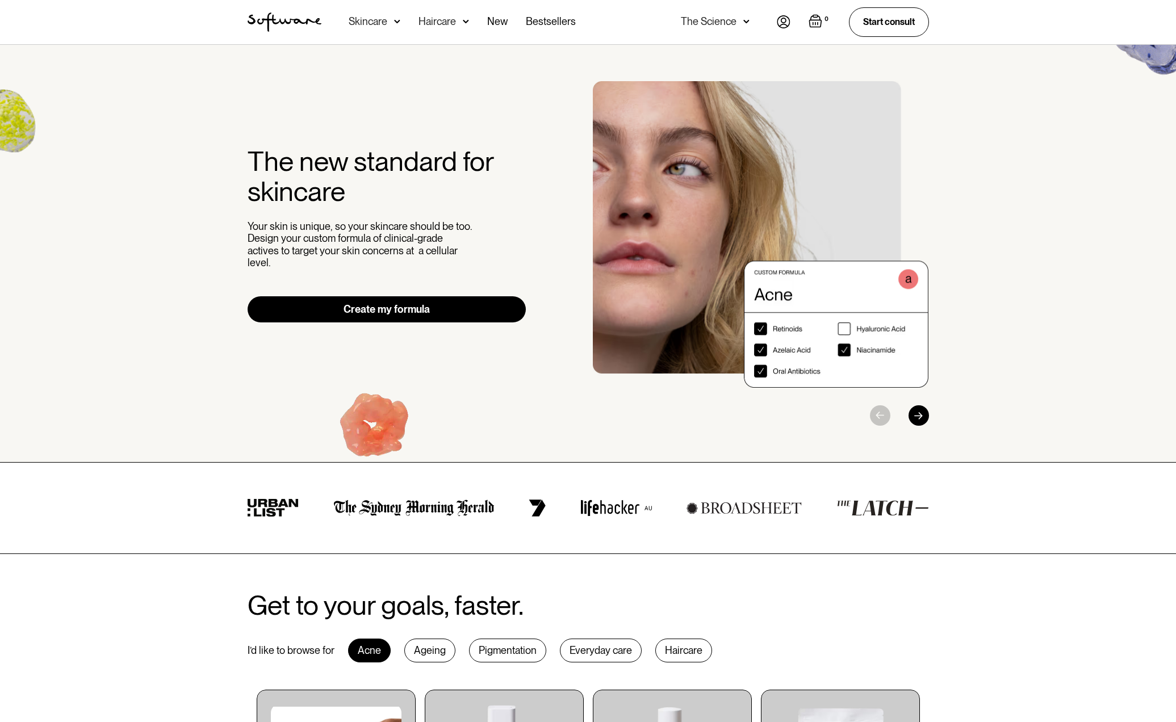
click at [845, 330] on img "1 / 3" at bounding box center [761, 234] width 336 height 307
click at [847, 351] on img "1 / 3" at bounding box center [761, 234] width 336 height 307
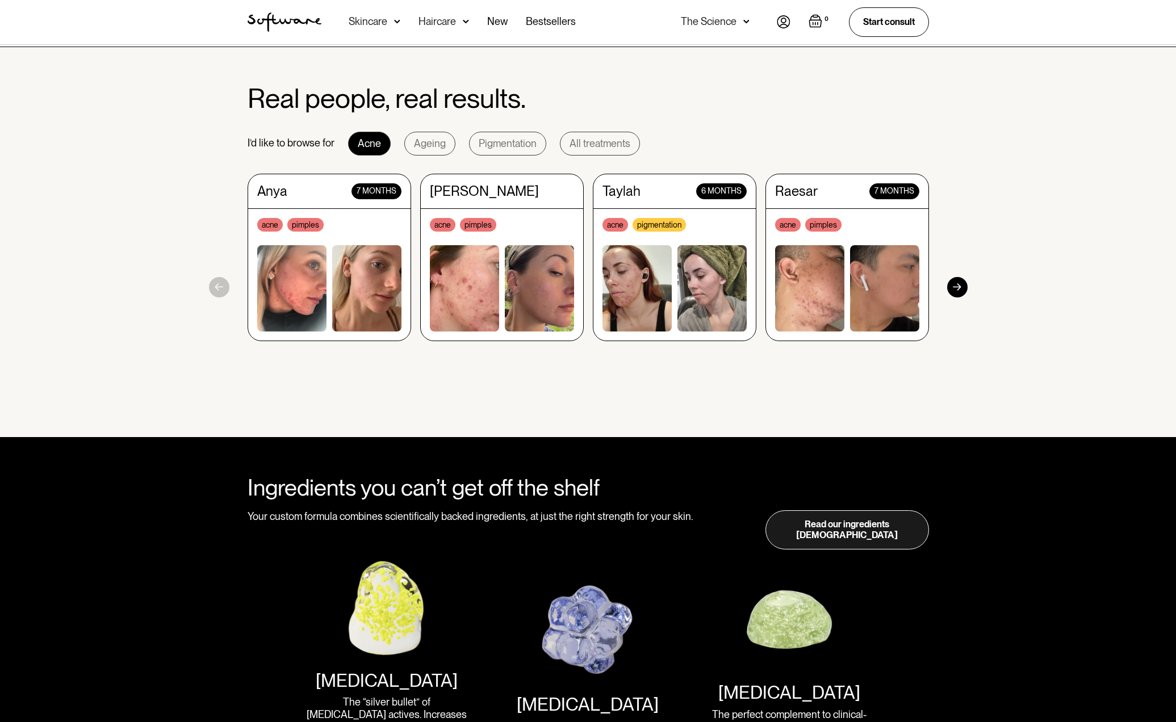
scroll to position [1029, 0]
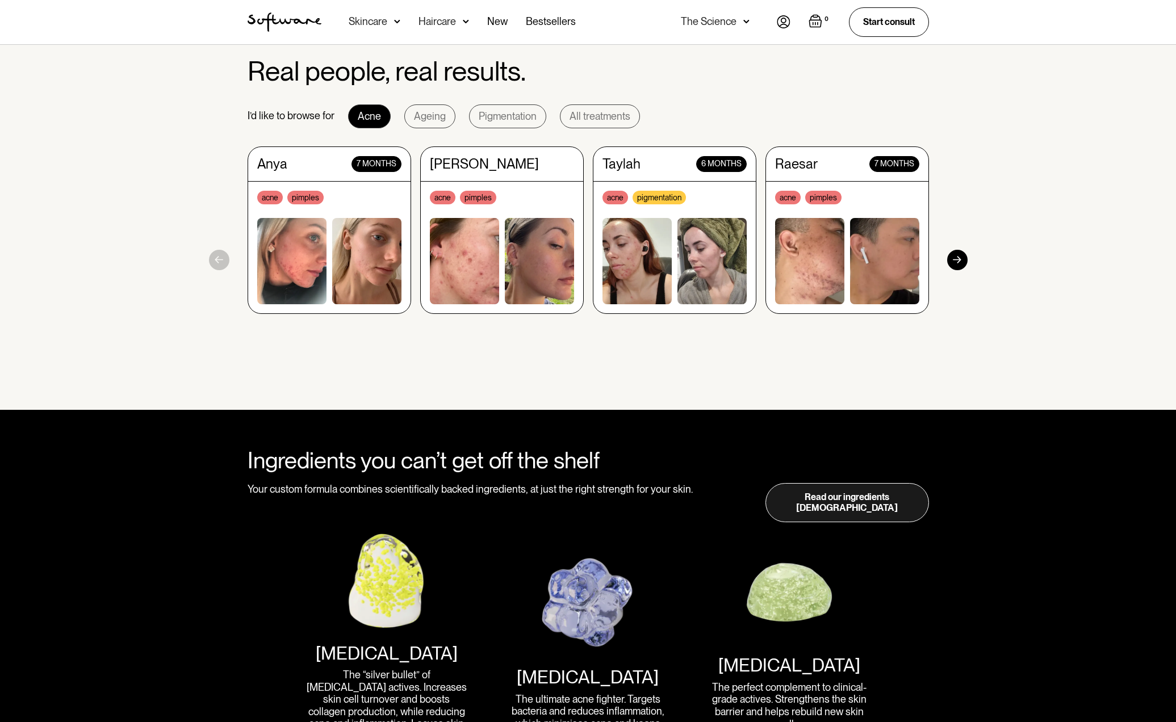
click at [958, 259] on div at bounding box center [957, 260] width 20 height 20
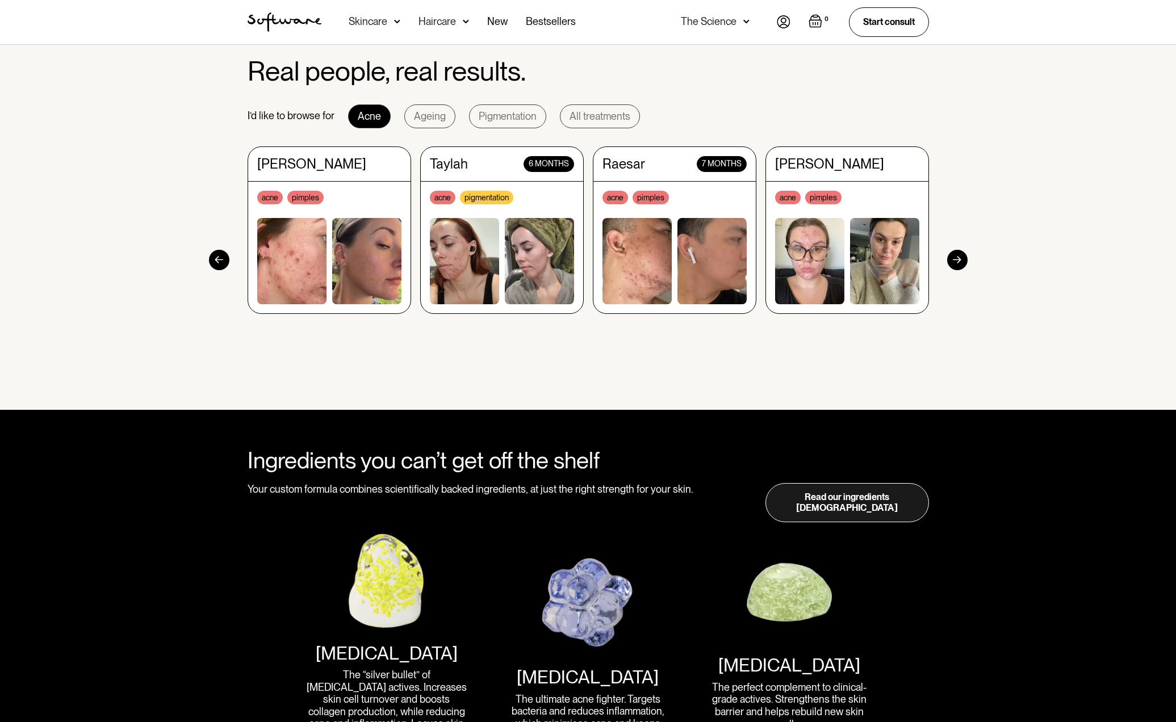
click at [958, 259] on div at bounding box center [957, 260] width 20 height 20
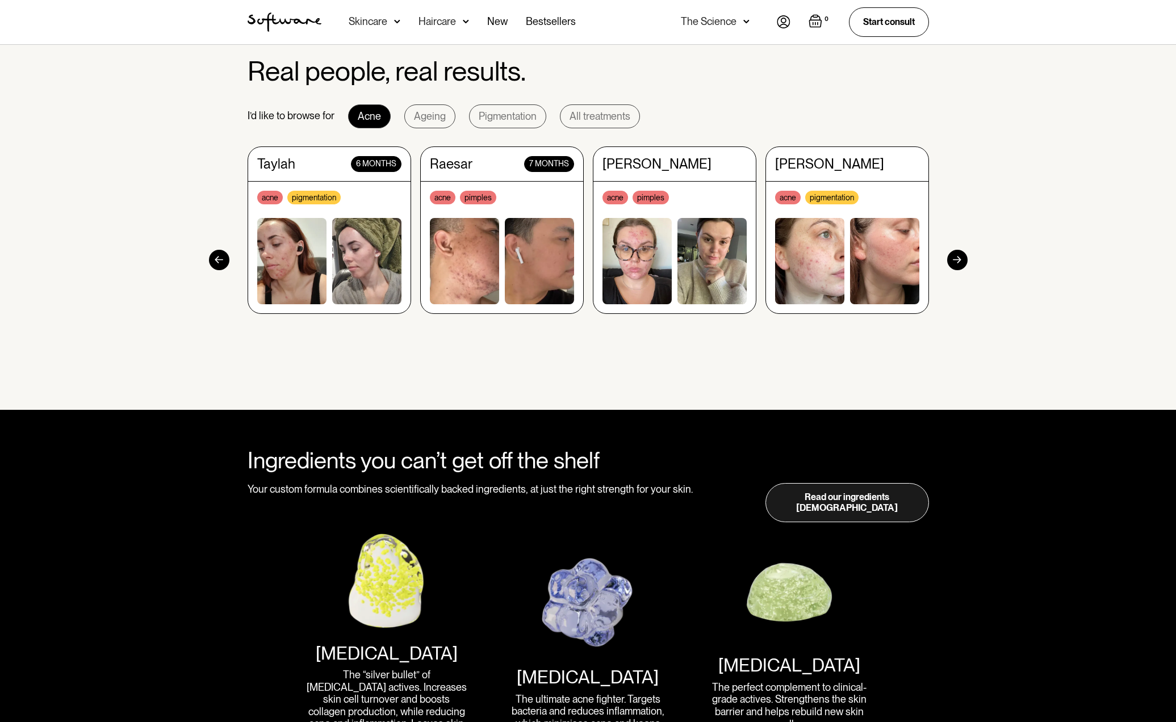
click at [958, 259] on div at bounding box center [957, 260] width 20 height 20
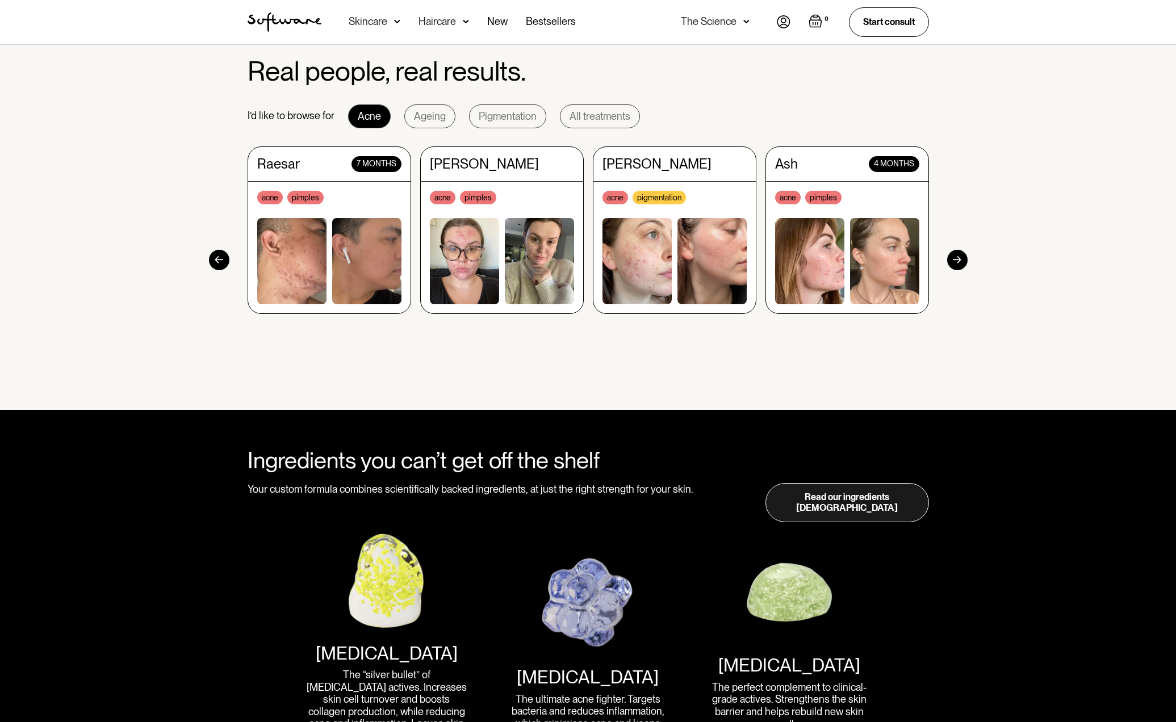
click at [958, 259] on div at bounding box center [957, 260] width 20 height 20
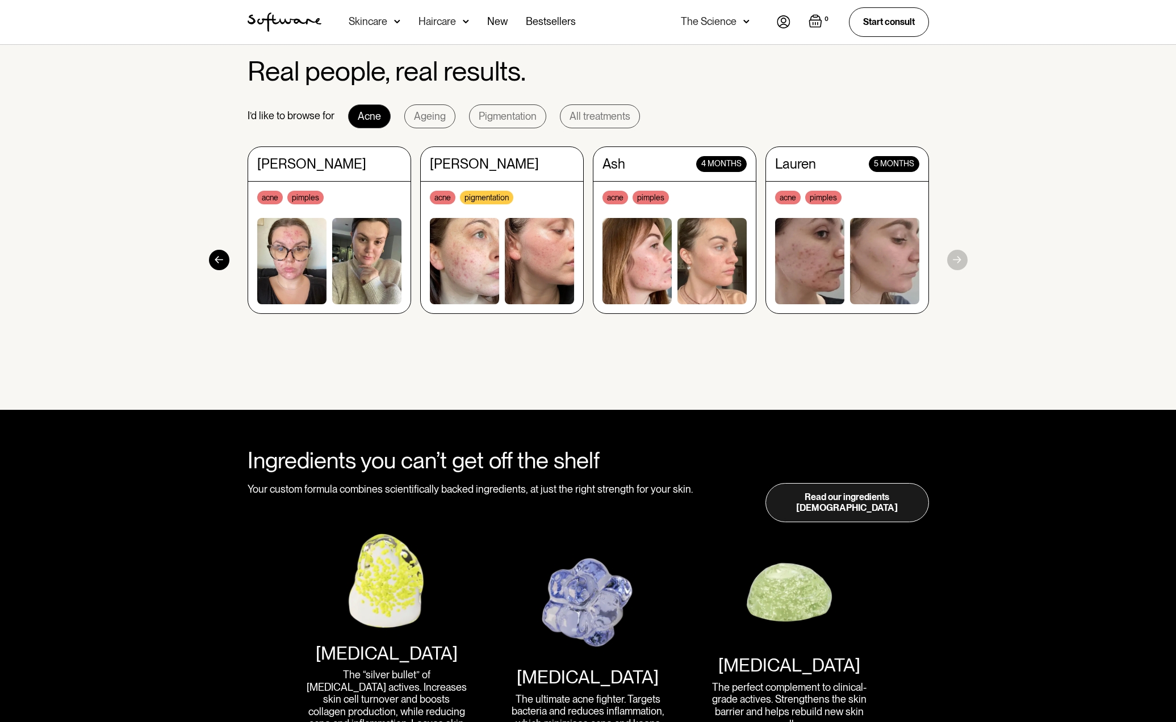
click at [958, 259] on section "Real people, real results. I’d like to browse for Acne Ageing Pigmentation All …" at bounding box center [588, 215] width 1176 height 391
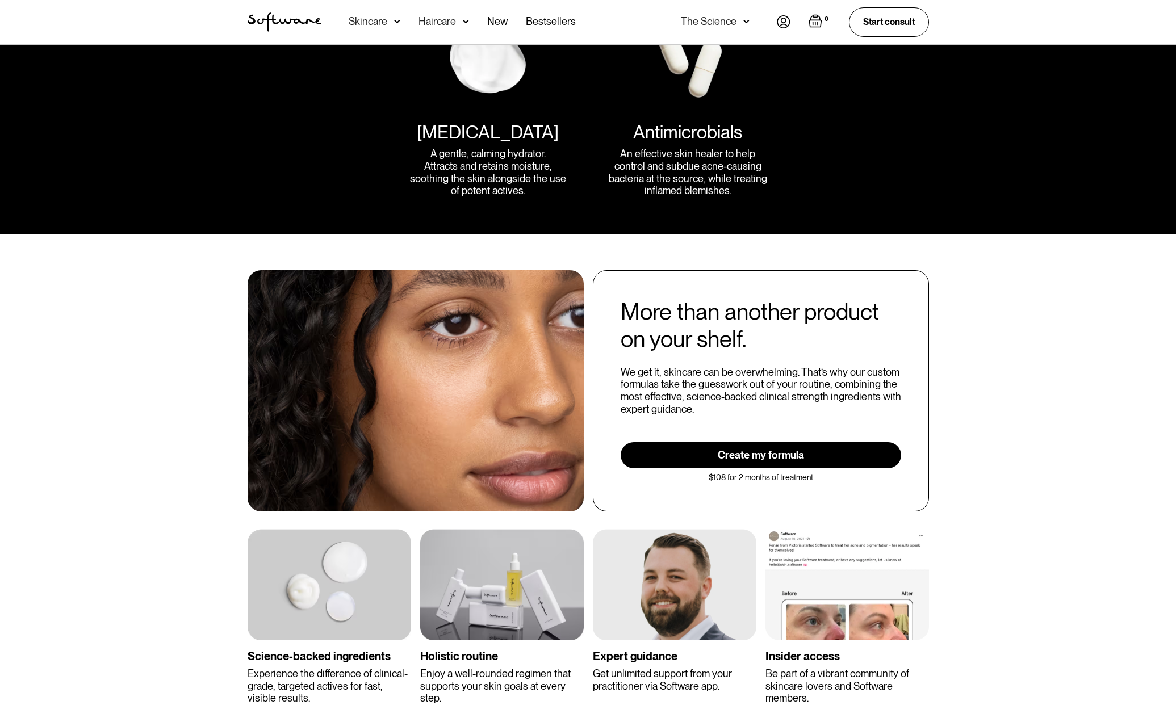
scroll to position [1846, 0]
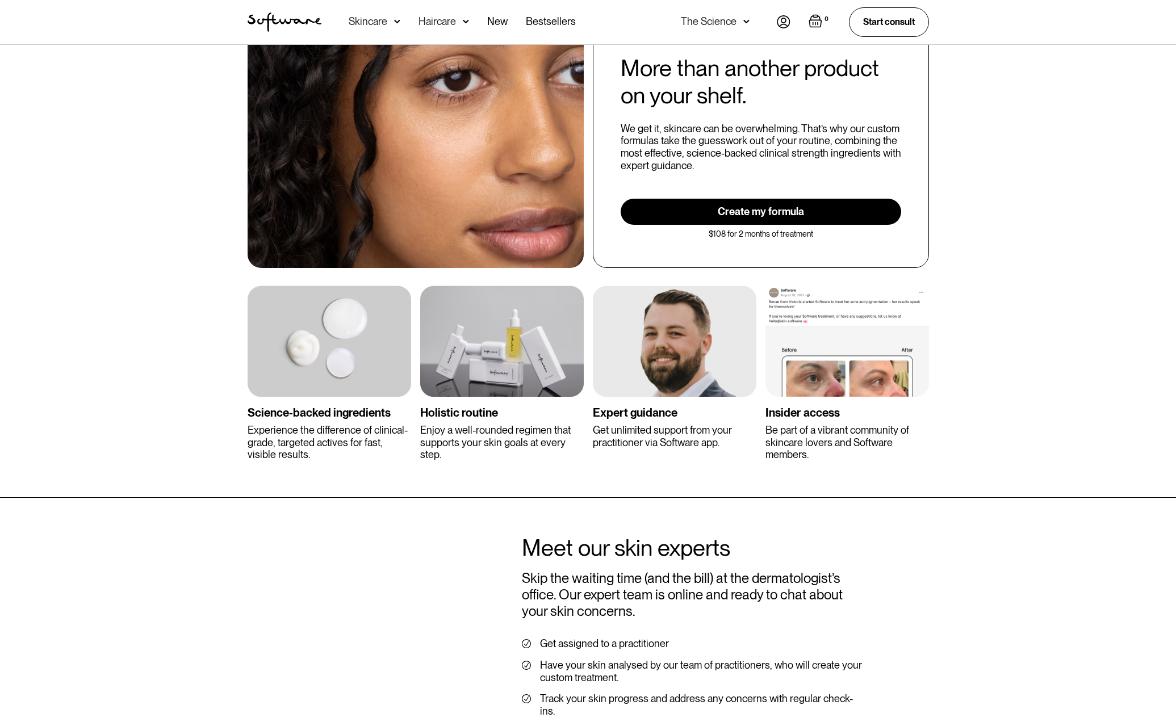
click at [649, 406] on div "Expert guidance" at bounding box center [674, 413] width 163 height 14
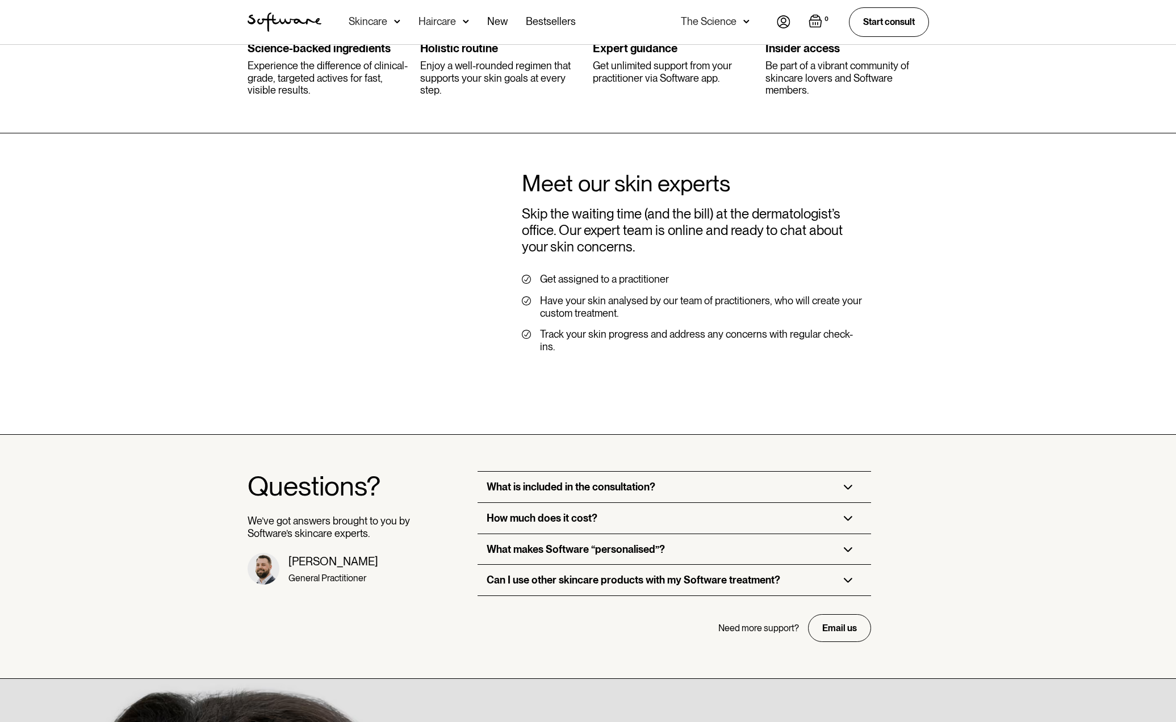
scroll to position [2582, 0]
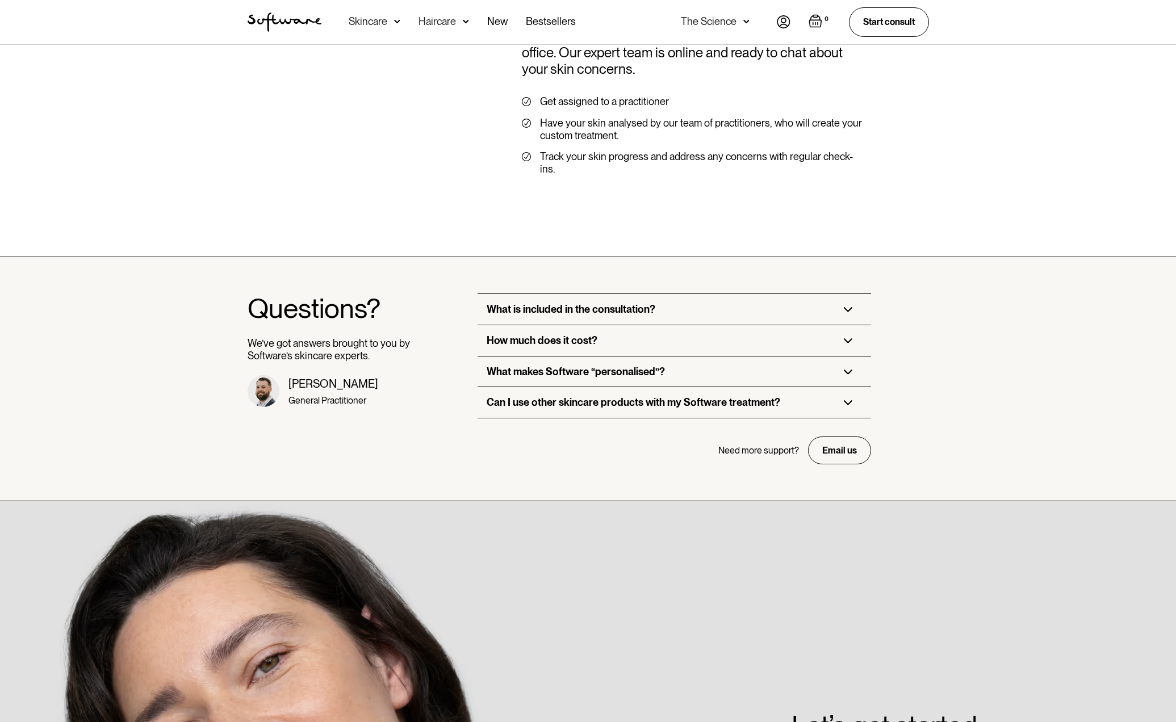
click at [712, 294] on div "What is included in the consultation?" at bounding box center [673, 309] width 393 height 31
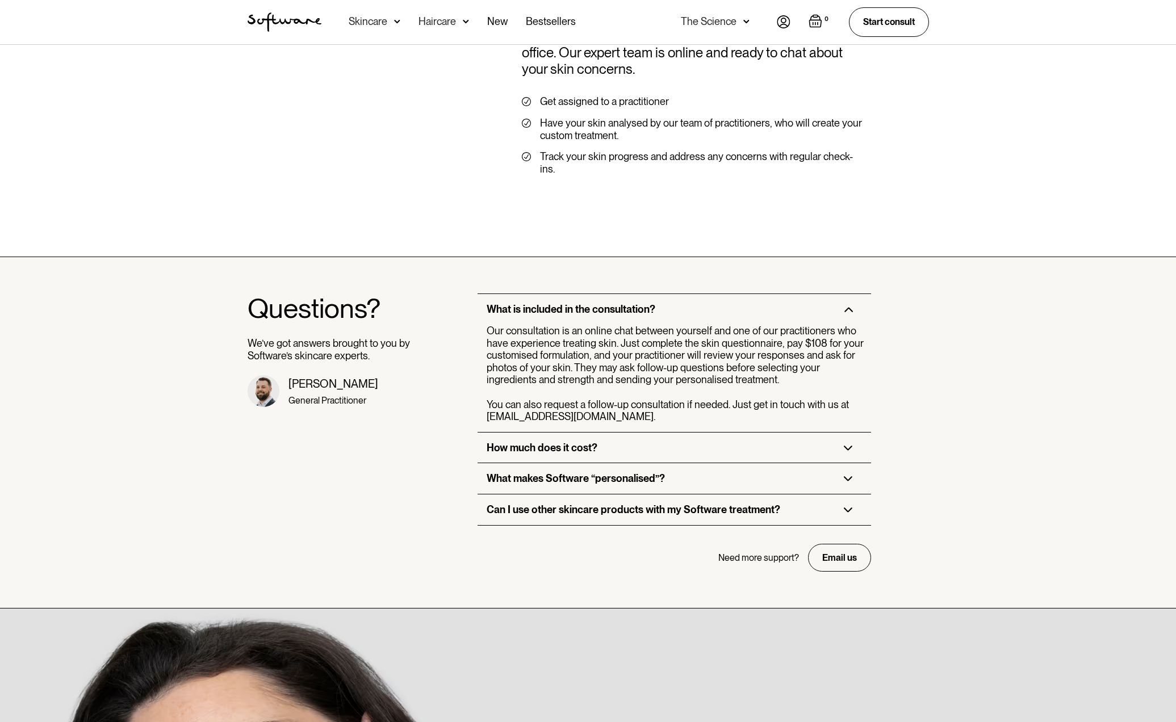
click at [655, 433] on div "How much does it cost?" at bounding box center [673, 448] width 393 height 31
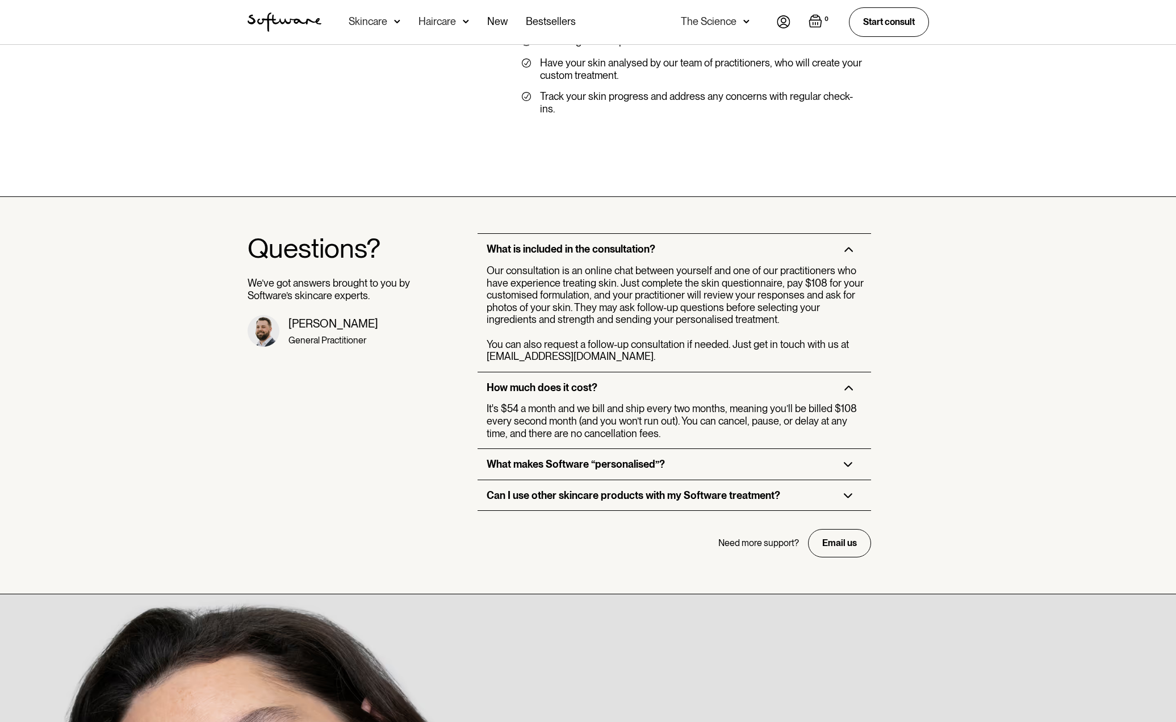
scroll to position [2669, 0]
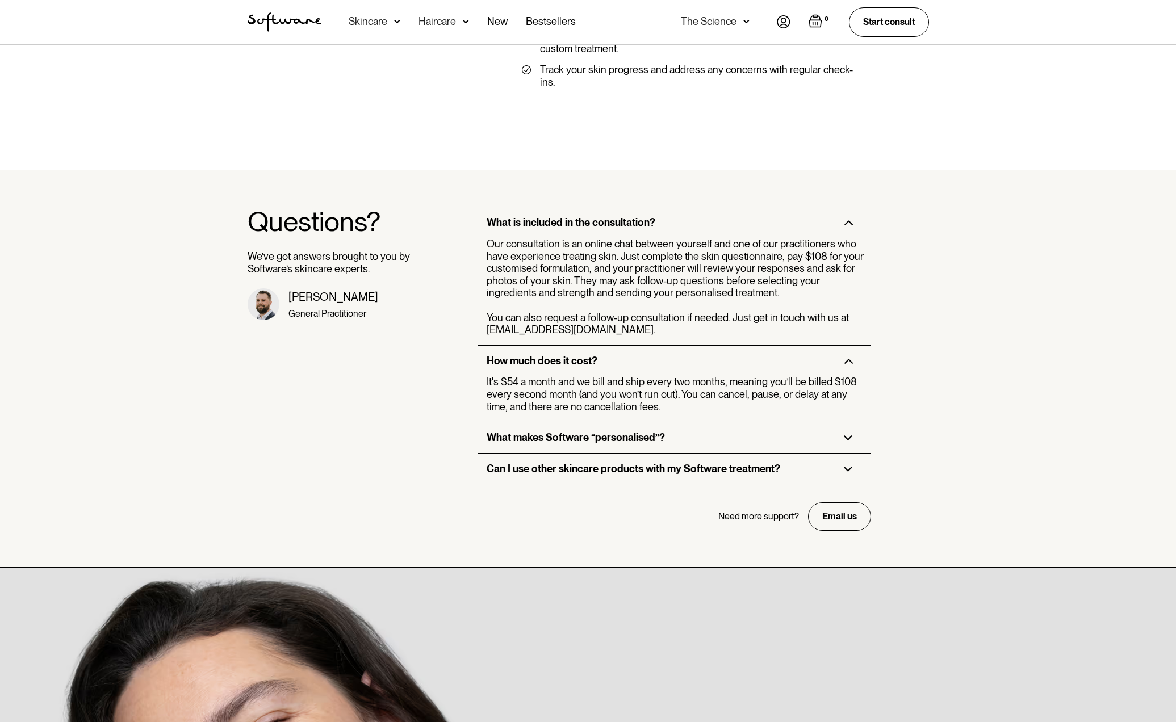
click at [674, 422] on div "What makes Software “personalised”?" at bounding box center [673, 437] width 393 height 31
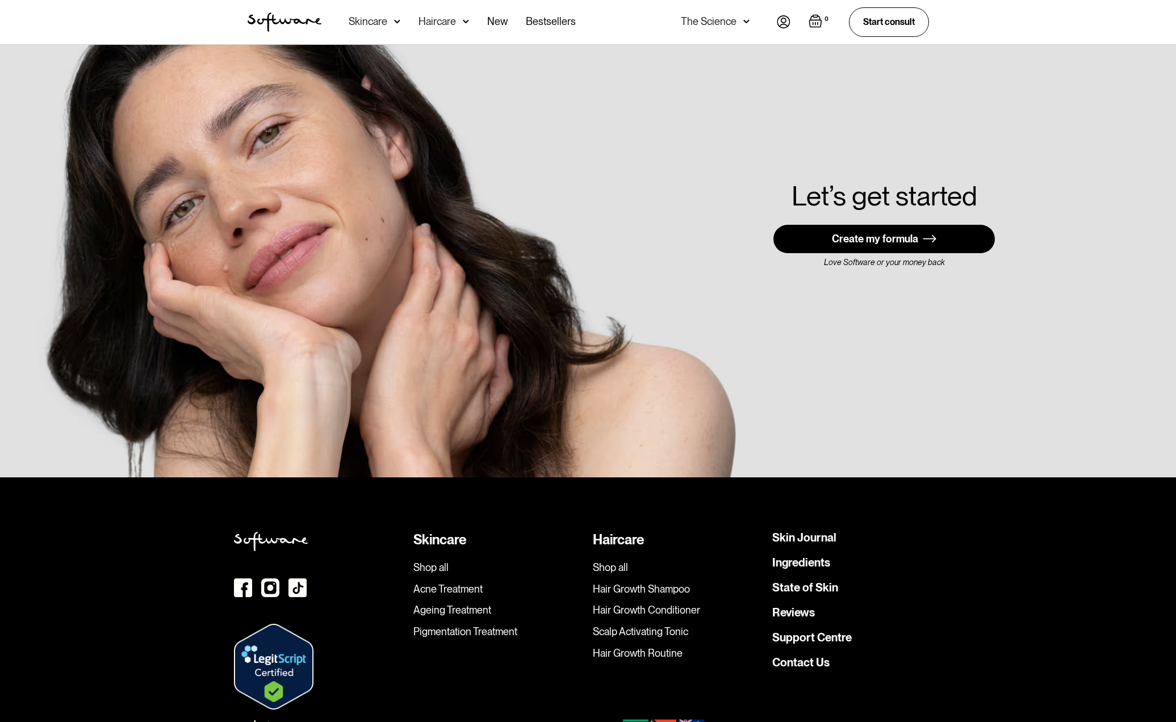
scroll to position [3398, 0]
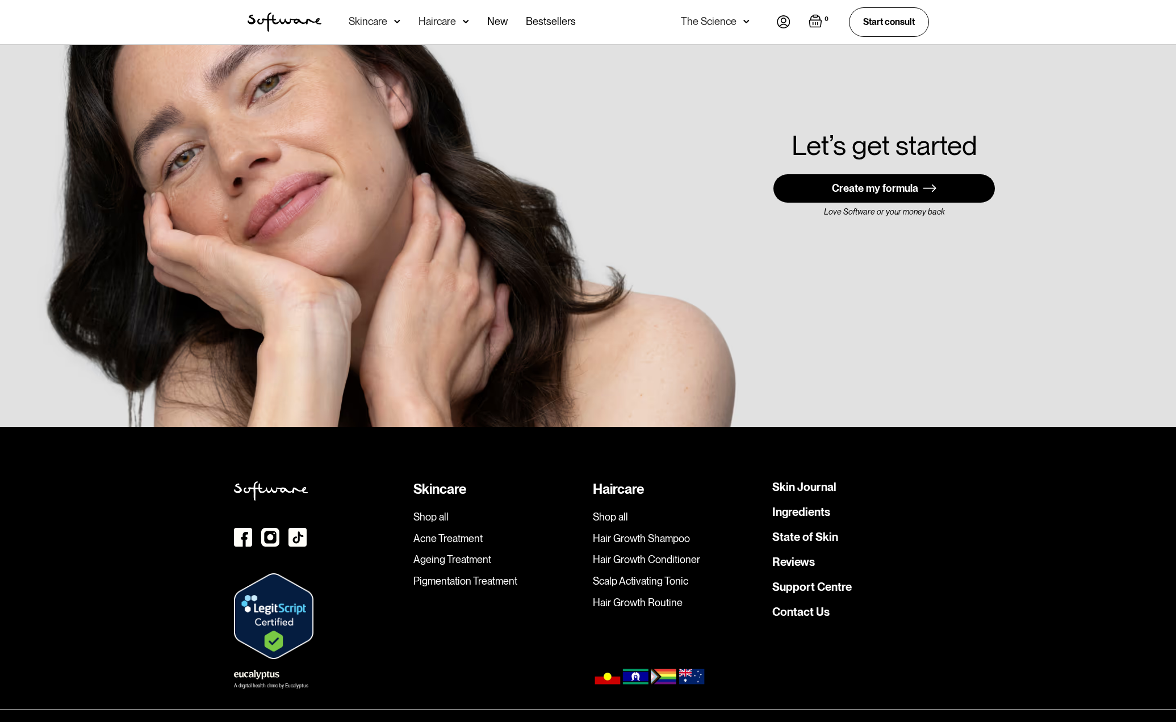
click at [431, 553] on link "Ageing Treatment" at bounding box center [498, 559] width 170 height 12
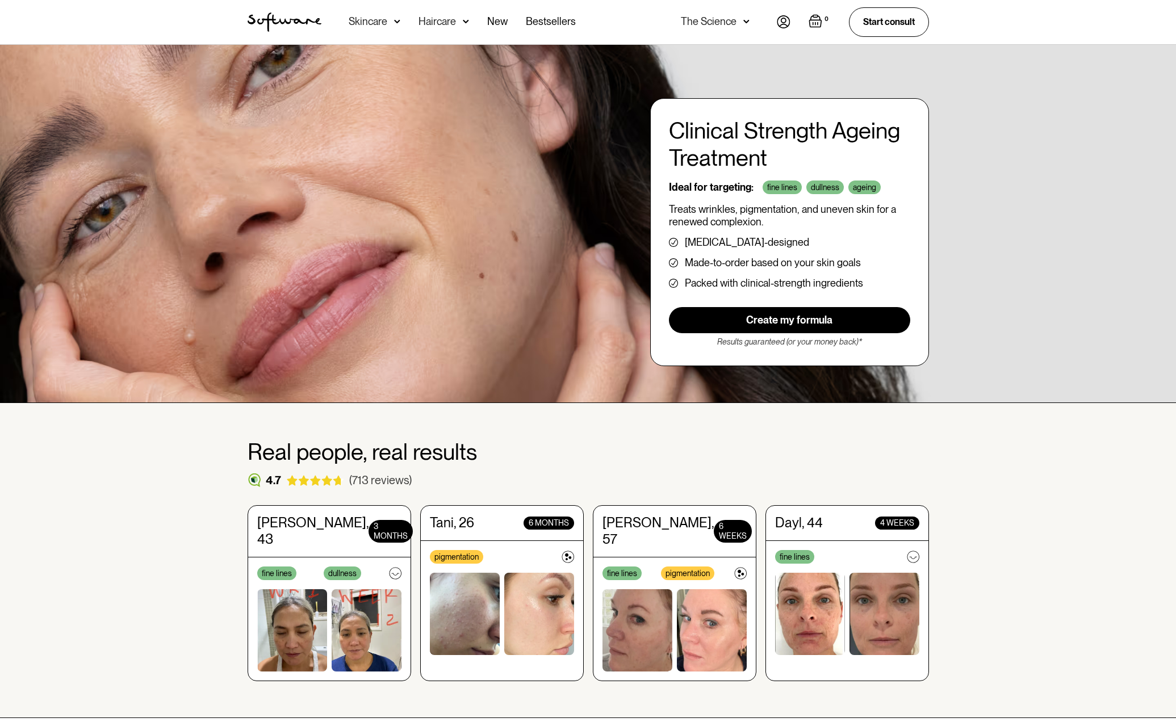
click at [368, 478] on link "(713 reviews)" at bounding box center [380, 480] width 62 height 14
click at [387, 25] on div "Haircare" at bounding box center [368, 21] width 39 height 11
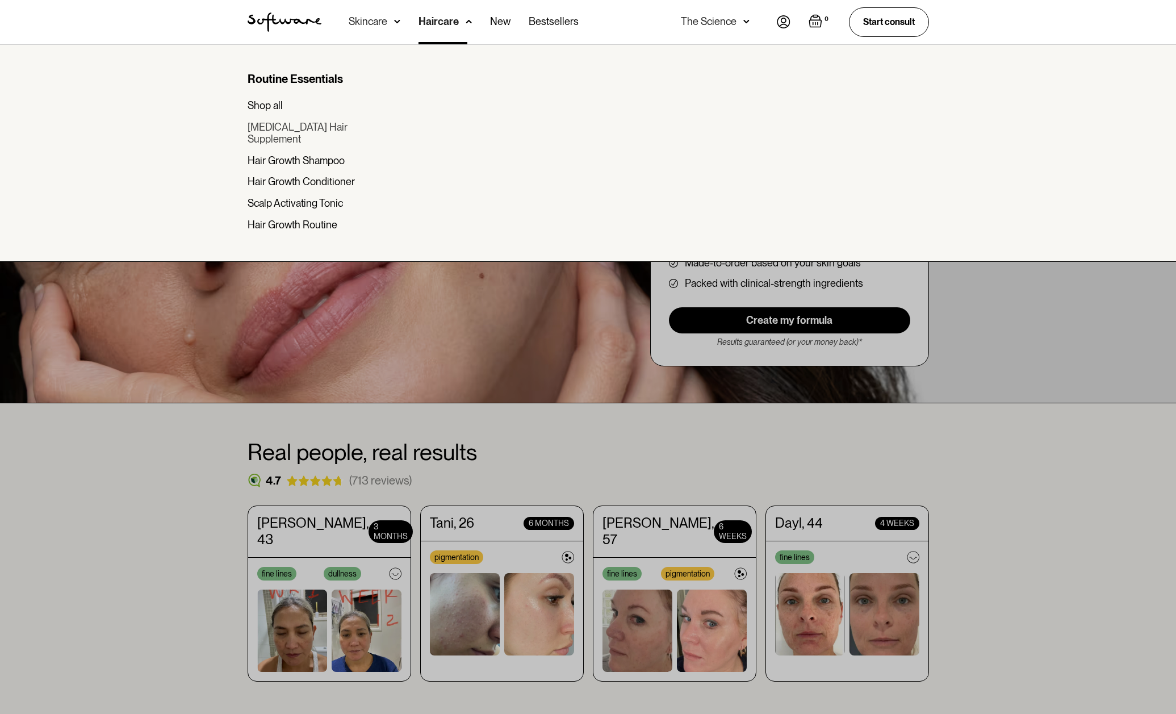
click at [314, 131] on div "[MEDICAL_DATA] Hair Supplement" at bounding box center [318, 133] width 143 height 24
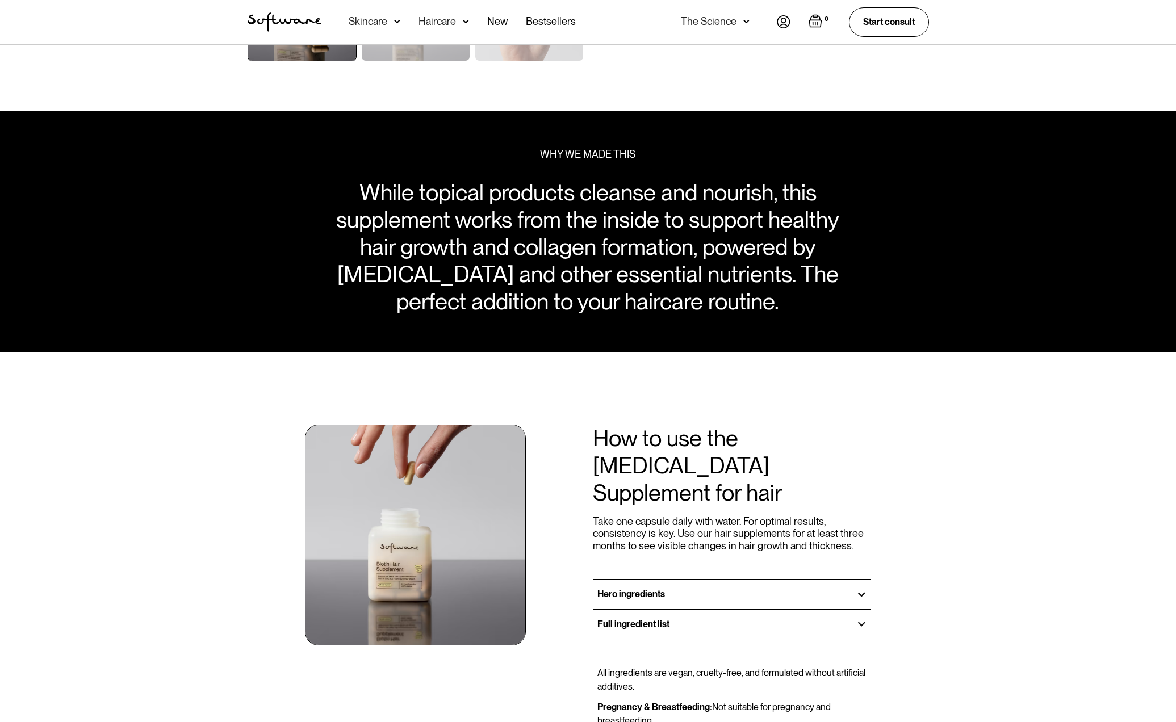
scroll to position [706, 0]
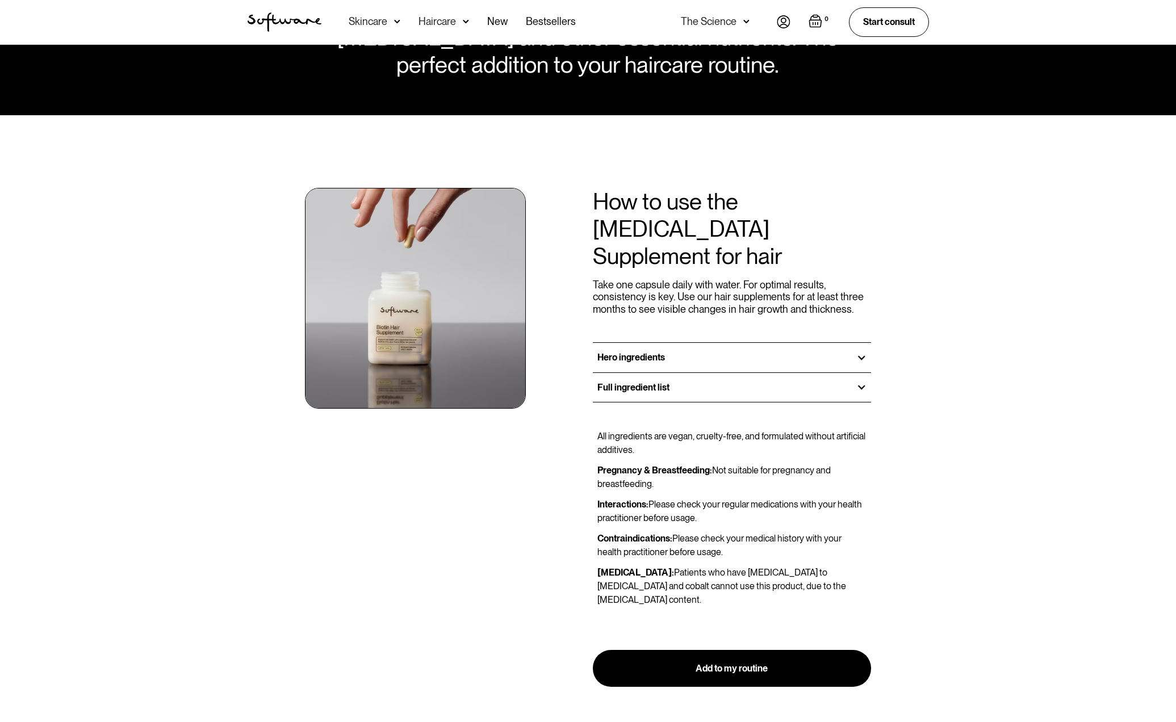
click at [682, 343] on div "Hero ingredients" at bounding box center [732, 357] width 279 height 29
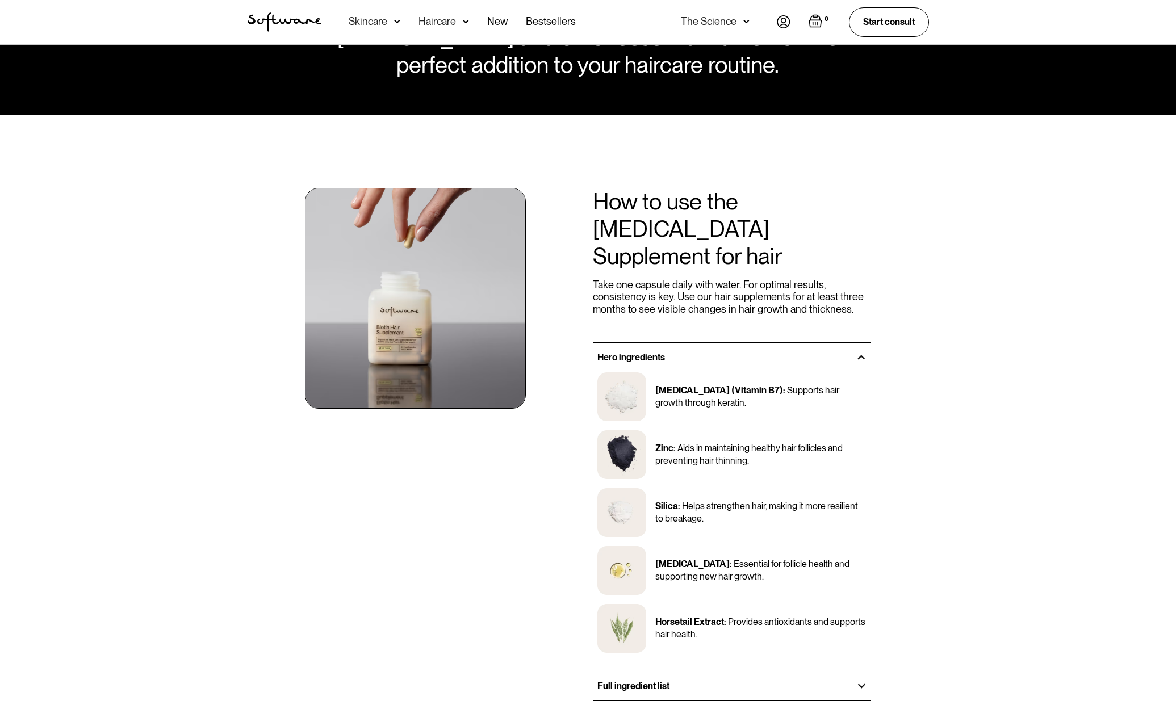
click at [683, 343] on div "Hero ingredients" at bounding box center [732, 357] width 279 height 29
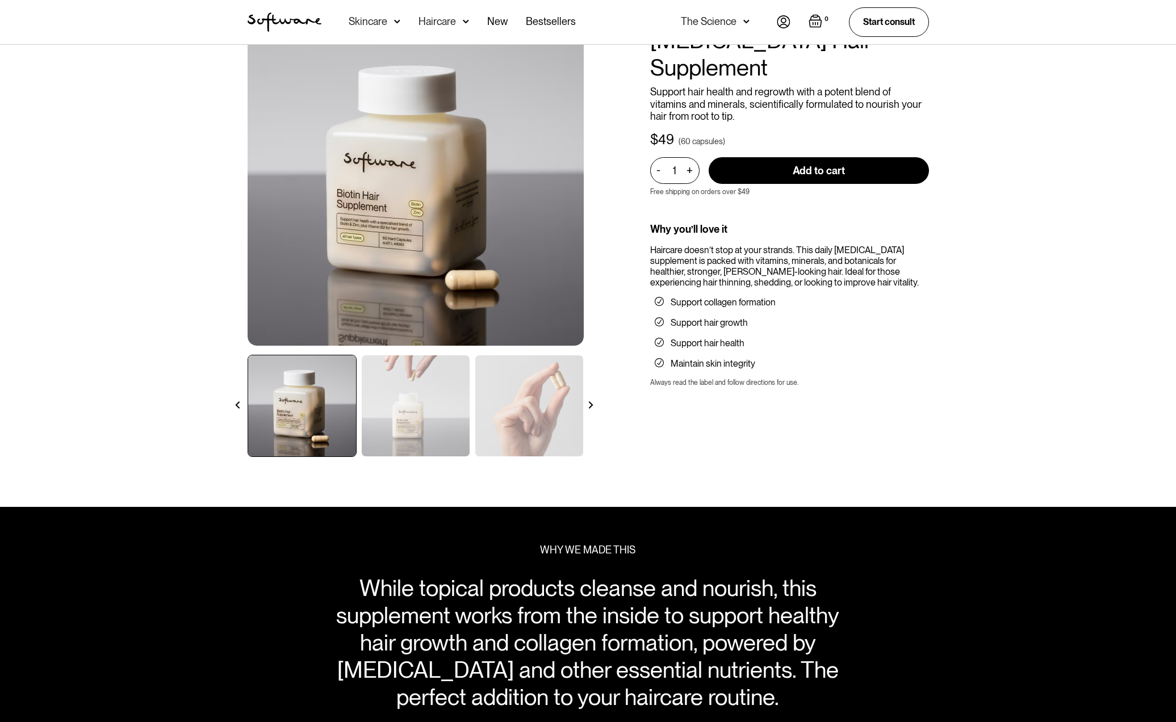
scroll to position [0, 0]
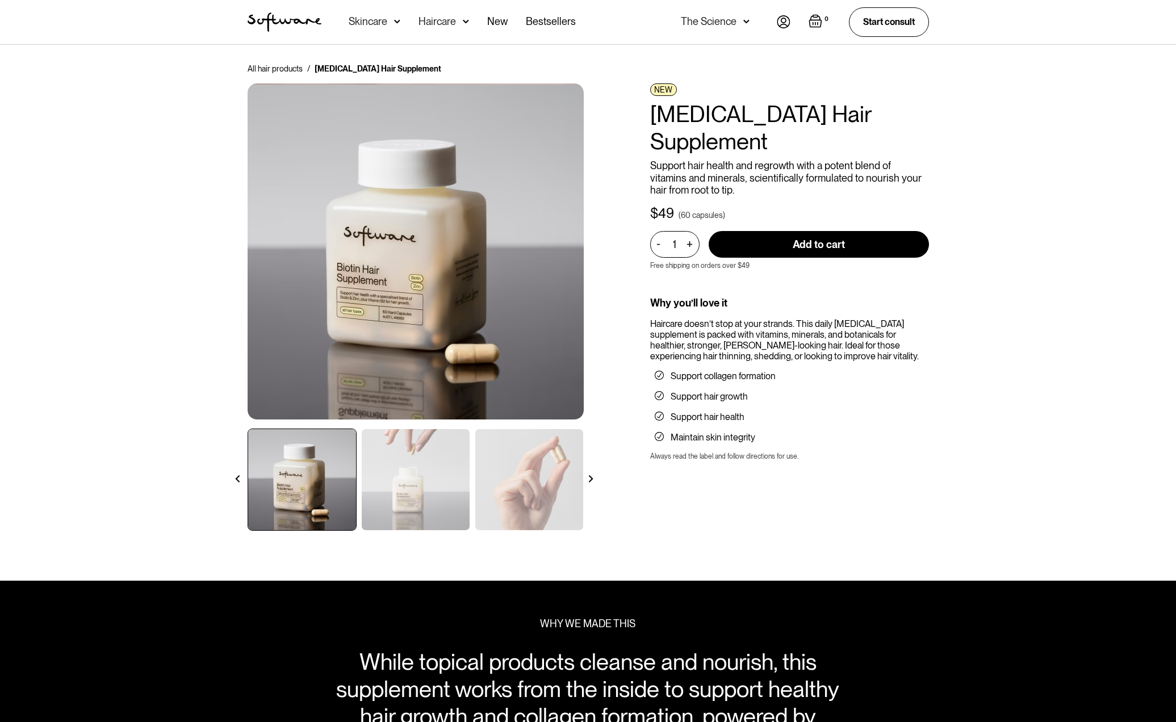
click at [298, 19] on img "home" at bounding box center [284, 21] width 74 height 19
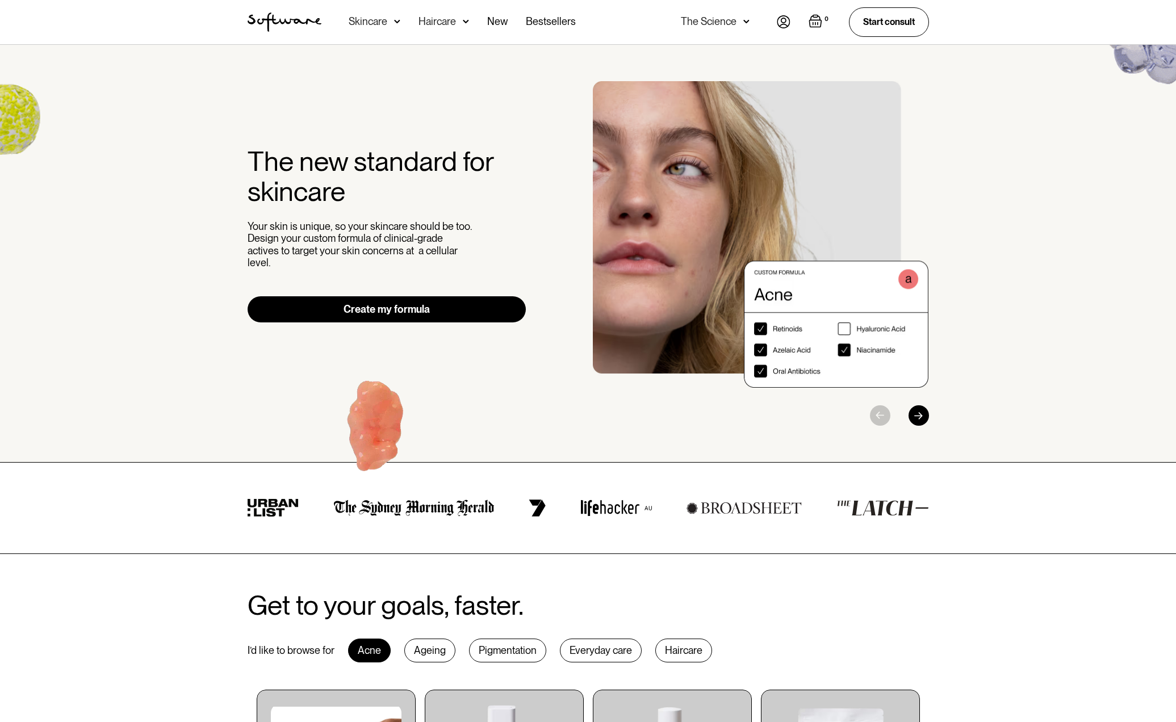
click at [400, 21] on img at bounding box center [397, 21] width 6 height 11
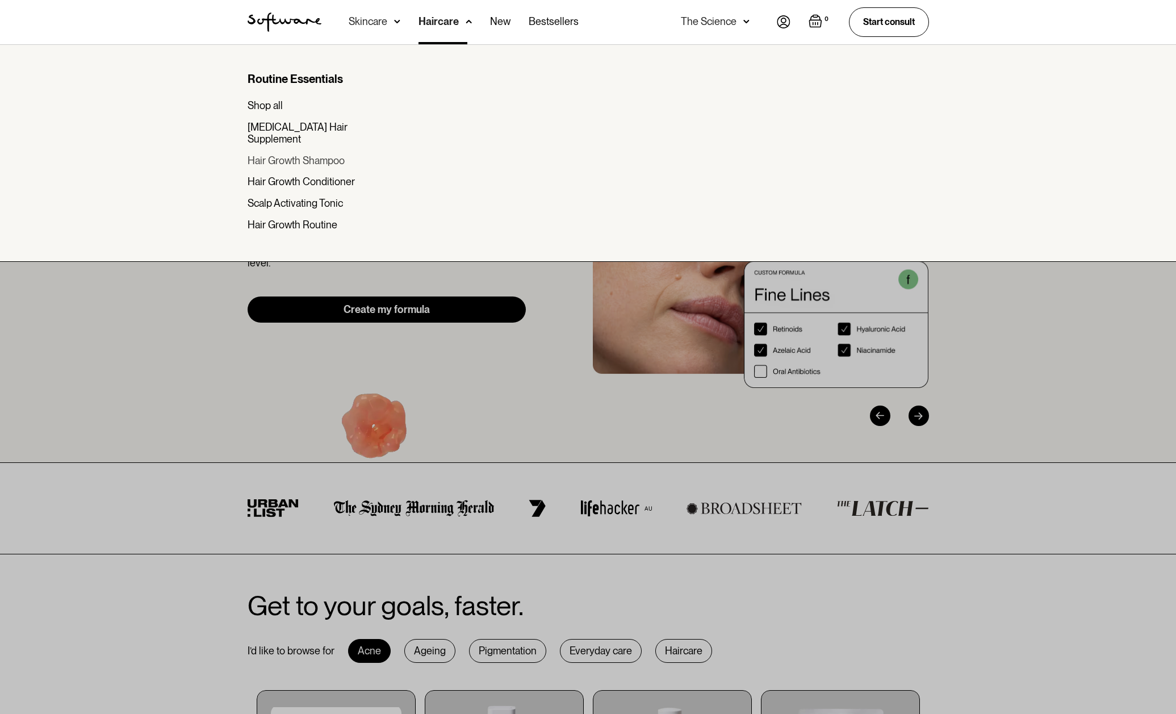
click at [317, 154] on div "Hair Growth Shampoo" at bounding box center [295, 160] width 97 height 12
